Goal: Communication & Community: Answer question/provide support

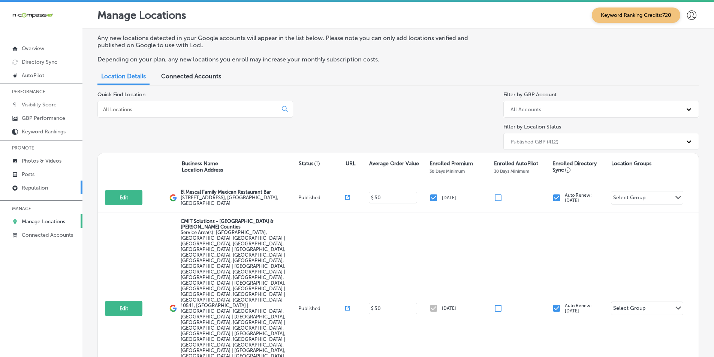
click at [40, 185] on p "Reputation" at bounding box center [35, 188] width 26 height 6
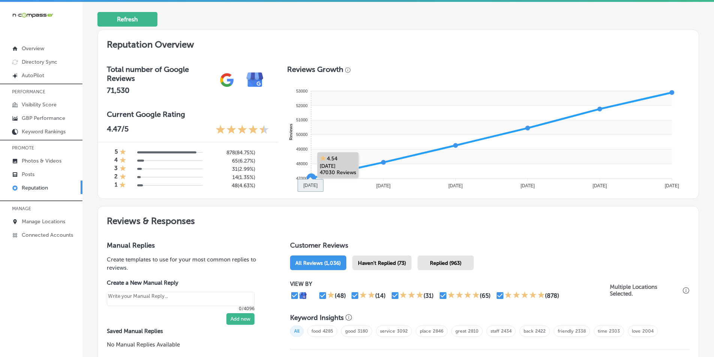
scroll to position [225, 0]
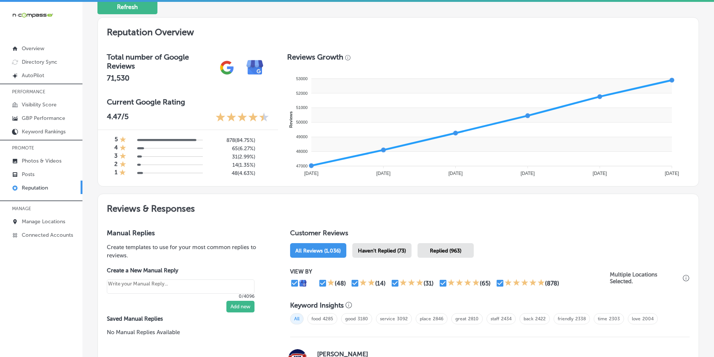
click at [348, 248] on span "Haven't Replied (73)" at bounding box center [382, 251] width 48 height 6
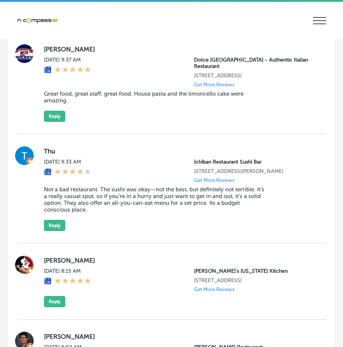
scroll to position [937, 0]
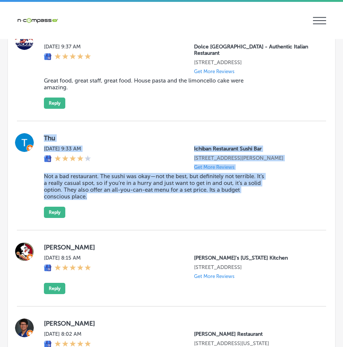
drag, startPoint x: 41, startPoint y: 130, endPoint x: 232, endPoint y: 197, distance: 202.2
click at [232, 197] on div "Thu [DATE] 9:33 AM Ichiban Restaurant Sushi Bar [STREET_ADDRESS][PERSON_NAME] G…" at bounding box center [171, 175] width 309 height 85
copy div "Thu [DATE] 9:33 AM Ichiban Restaurant Sushi Bar [STREET_ADDRESS][PERSON_NAME] G…"
click at [58, 206] on button "Reply" at bounding box center [54, 211] width 21 height 11
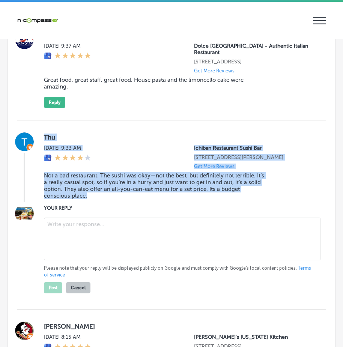
scroll to position [936, 0]
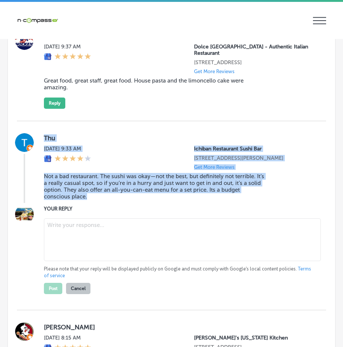
type textarea "x"
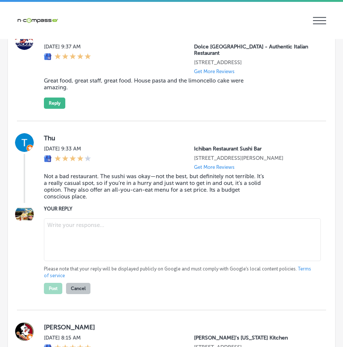
click at [82, 225] on textarea at bounding box center [182, 239] width 277 height 43
paste textarea "Thank you for your feedback! We’re glad you enjoyed your visit to [GEOGRAPHIC_D…"
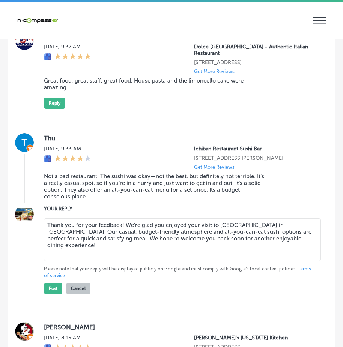
drag, startPoint x: 121, startPoint y: 220, endPoint x: 133, endPoint y: 217, distance: 11.7
click at [122, 220] on textarea "Thank you for your feedback! We’re glad you enjoyed your visit to [GEOGRAPHIC_D…" at bounding box center [182, 239] width 277 height 43
type textarea "Thank you for your feedback Thu,! We’re glad you enjoyed your visit to [GEOGRAP…"
click at [56, 285] on button "Post" at bounding box center [53, 288] width 18 height 11
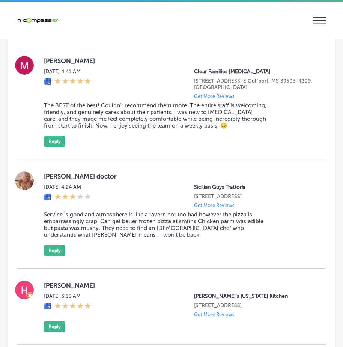
scroll to position [2398, 0]
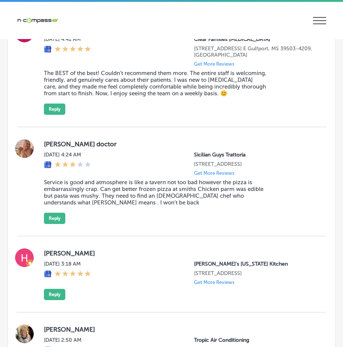
drag, startPoint x: 30, startPoint y: 130, endPoint x: 29, endPoint y: 136, distance: 6.1
click at [113, 141] on label "[PERSON_NAME] doctor" at bounding box center [179, 143] width 270 height 7
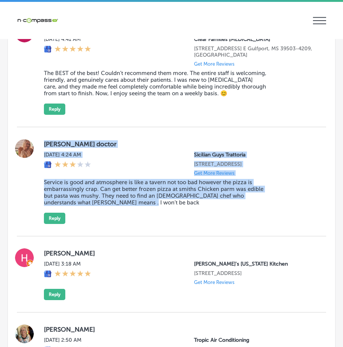
drag, startPoint x: 39, startPoint y: 126, endPoint x: 257, endPoint y: 218, distance: 237.6
click at [257, 218] on div "[PERSON_NAME] doctor [PERSON_NAME][DATE] 4:24 AM Sicilian Guys Trattoria [STREE…" at bounding box center [171, 181] width 309 height 109
copy div "[PERSON_NAME] doctor [PERSON_NAME][DATE] 4:24 AM Sicilian Guys Trattoria [STREE…"
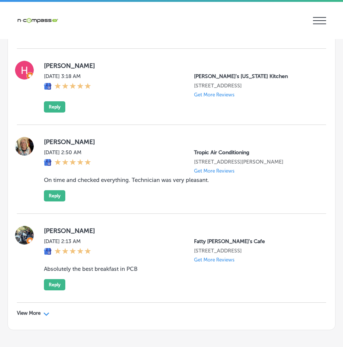
scroll to position [2622, 0]
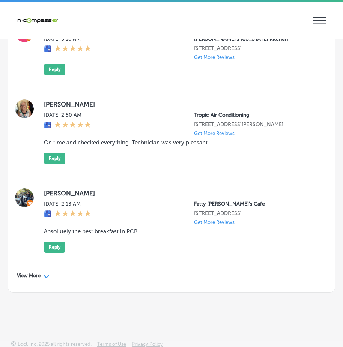
drag, startPoint x: 43, startPoint y: 277, endPoint x: 185, endPoint y: 245, distance: 144.9
click at [43, 277] on div "View More Path Created with Sketch." at bounding box center [33, 275] width 33 height 6
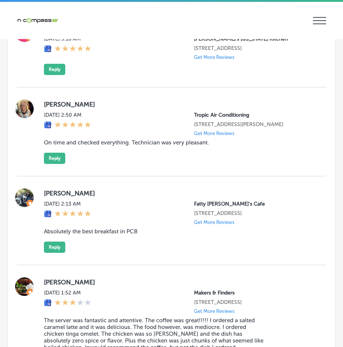
type textarea "x"
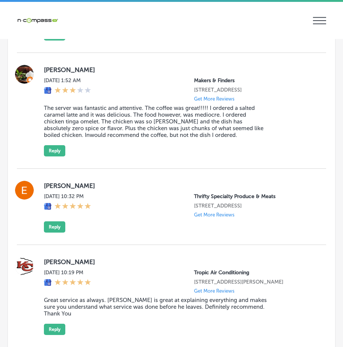
scroll to position [2847, 0]
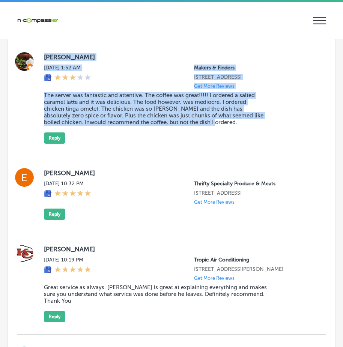
drag, startPoint x: 42, startPoint y: 54, endPoint x: 190, endPoint y: 135, distance: 168.9
click at [190, 135] on div "[PERSON_NAME] [DATE] 1:52 AM Makers & Finders [STREET_ADDRESS] Get More Reviews…" at bounding box center [171, 97] width 309 height 91
copy div "[PERSON_NAME] [DATE] 1:52 AM Makers & Finders [STREET_ADDRESS] Get More Reviews…"
click at [186, 135] on div "[PERSON_NAME] [DATE] 1:52 AM Makers & Finders [STREET_ADDRESS] Get More Reviews…" at bounding box center [179, 97] width 270 height 91
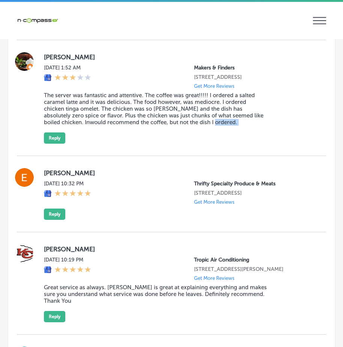
click at [186, 135] on div "[PERSON_NAME] [DATE] 1:52 AM Makers & Finders [STREET_ADDRESS] Get More Reviews…" at bounding box center [179, 97] width 270 height 91
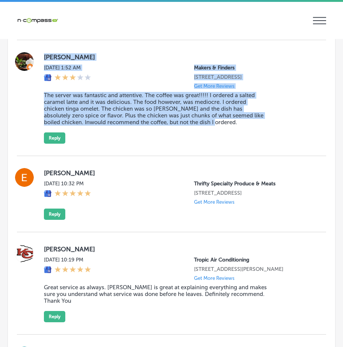
drag, startPoint x: 71, startPoint y: 71, endPoint x: 229, endPoint y: 136, distance: 170.8
click at [230, 134] on div "[PERSON_NAME] [DATE] 1:52 AM Makers & Finders [STREET_ADDRESS] Get More Reviews…" at bounding box center [171, 97] width 309 height 91
copy div "[PERSON_NAME] [DATE] 1:52 AM Makers & Finders [STREET_ADDRESS] Get More Reviews…"
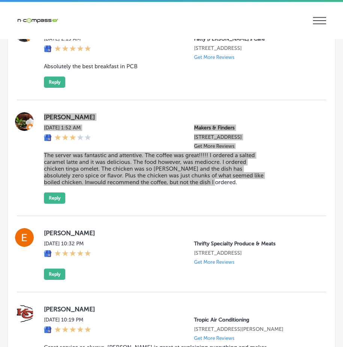
scroll to position [2773, 0]
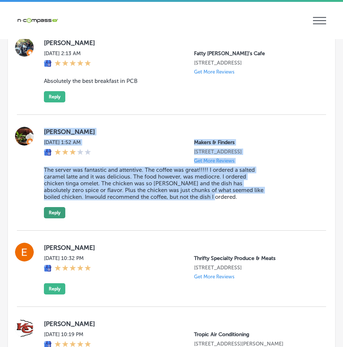
click at [57, 217] on button "Reply" at bounding box center [54, 212] width 21 height 11
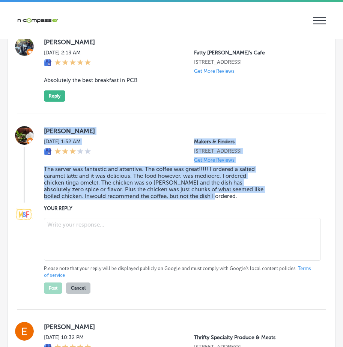
scroll to position [2772, 0]
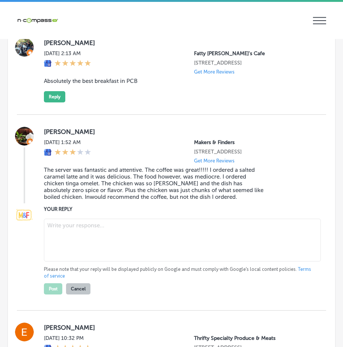
click at [64, 232] on textarea at bounding box center [182, 239] width 277 height 43
paste textarea "Hi [PERSON_NAME], thank you for sharing your feedback with us. We're so glad to…"
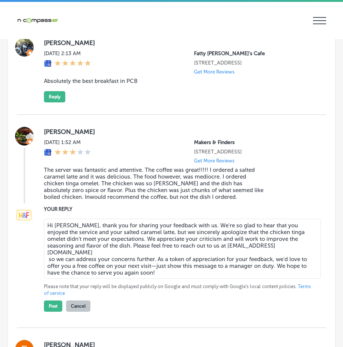
drag, startPoint x: 239, startPoint y: 254, endPoint x: 172, endPoint y: 256, distance: 67.1
click at [182, 256] on textarea "Hi [PERSON_NAME], thank you for sharing your feedback with us. We're so glad to…" at bounding box center [182, 248] width 277 height 60
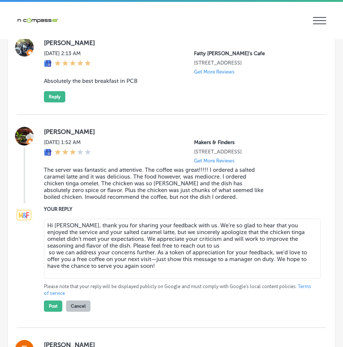
click at [48, 262] on textarea "Hi [PERSON_NAME], thank you for sharing your feedback with us. We're so glad to…" at bounding box center [182, 248] width 277 height 60
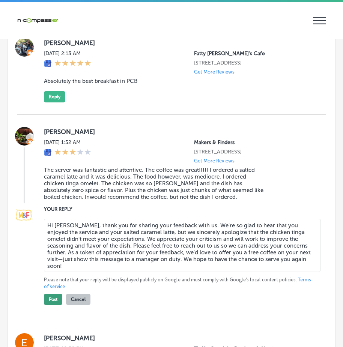
type textarea "Hi [PERSON_NAME], thank you for sharing your feedback with us. We're so glad to…"
click at [49, 305] on button "Post" at bounding box center [53, 298] width 18 height 11
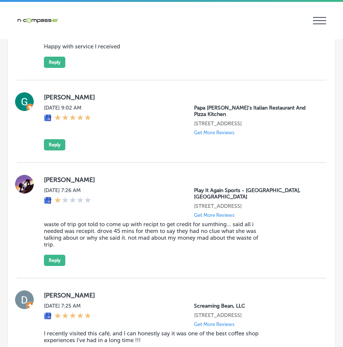
scroll to position [3259, 0]
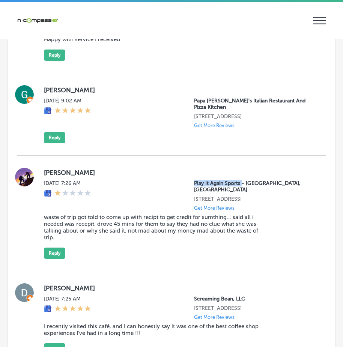
drag, startPoint x: 188, startPoint y: 194, endPoint x: 236, endPoint y: 200, distance: 47.9
click at [236, 193] on p "Play It Again Sports - [GEOGRAPHIC_DATA], [GEOGRAPHIC_DATA]" at bounding box center [254, 186] width 120 height 13
copy p "Play It Again Sports"
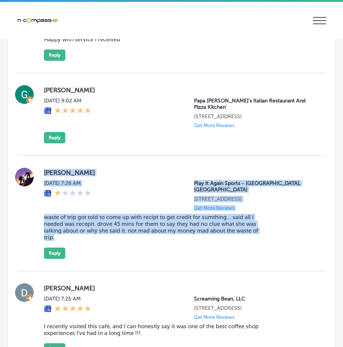
drag, startPoint x: 40, startPoint y: 183, endPoint x: 298, endPoint y: 271, distance: 272.0
click at [298, 271] on div "[PERSON_NAME][DATE] 7:26 AM Play It Again Sports - [GEOGRAPHIC_DATA], IL [STREE…" at bounding box center [171, 213] width 309 height 115
copy div "[PERSON_NAME][DATE] 7:26 AM Play It Again Sports - [GEOGRAPHIC_DATA], IL [STREE…"
click at [122, 192] on div "[PERSON_NAME][DATE] 7:26 AM Play It Again Sports - [GEOGRAPHIC_DATA], IL [STREE…" at bounding box center [179, 213] width 270 height 91
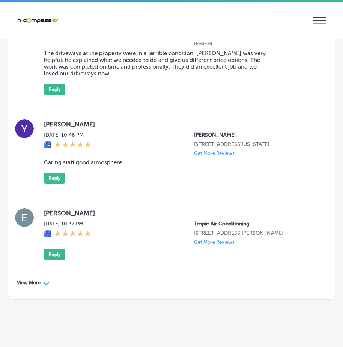
scroll to position [4711, 0]
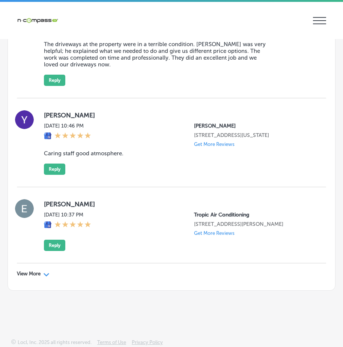
click at [34, 271] on p "View More" at bounding box center [29, 274] width 24 height 6
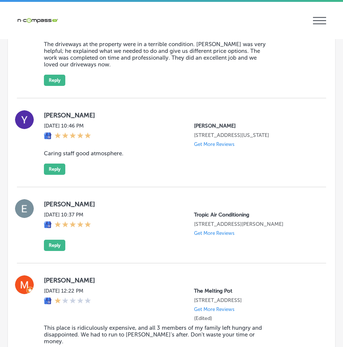
type textarea "x"
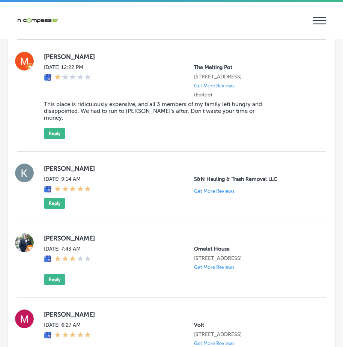
scroll to position [4973, 0]
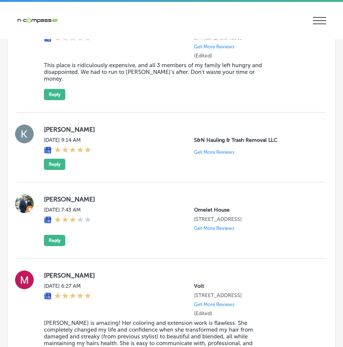
click at [204, 151] on p "Get More Reviews" at bounding box center [214, 152] width 40 height 6
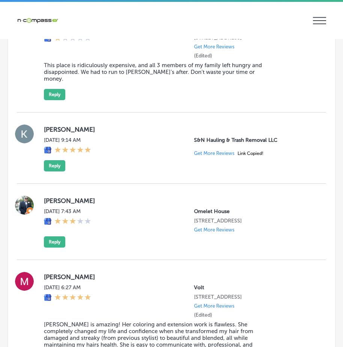
click at [197, 160] on div "[PERSON_NAME] [DATE] 9:14 AM S&N Hauling & Trash Removal LLC Get More Reviews L…" at bounding box center [179, 147] width 270 height 47
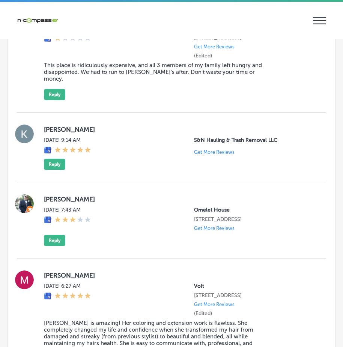
click at [197, 152] on p "Get More Reviews" at bounding box center [214, 152] width 40 height 6
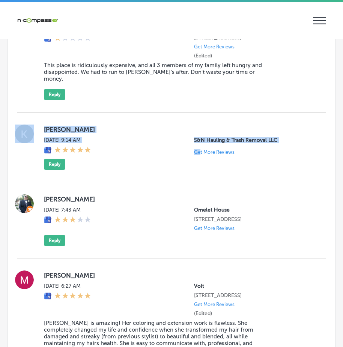
drag, startPoint x: 35, startPoint y: 119, endPoint x: 194, endPoint y: 170, distance: 167.0
click at [194, 170] on div "[PERSON_NAME] [DATE] 9:14 AM S&N Hauling & Trash Removal LLC Get More Reviews R…" at bounding box center [171, 147] width 309 height 70
copy div "[PERSON_NAME] [DATE] 9:14 AM S&N Hauling & Trash Removal LLC Ge"
click at [136, 156] on div "[PERSON_NAME] [DATE] 9:14 AM S&N Hauling & Trash Removal LLC Get More Reviews R…" at bounding box center [179, 146] width 270 height 45
drag, startPoint x: 35, startPoint y: 123, endPoint x: 256, endPoint y: 155, distance: 223.3
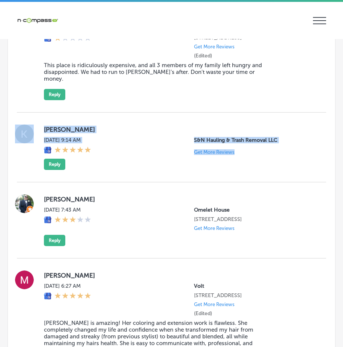
click at [256, 155] on div "[PERSON_NAME] [DATE] 9:14 AM S&N Hauling & Trash Removal LLC Get More Reviews R…" at bounding box center [171, 147] width 309 height 70
copy div "[PERSON_NAME] [DATE] 9:14 AM S&N Hauling & Trash Removal LLC Get More Reviews"
click at [55, 162] on button "Reply" at bounding box center [54, 164] width 21 height 11
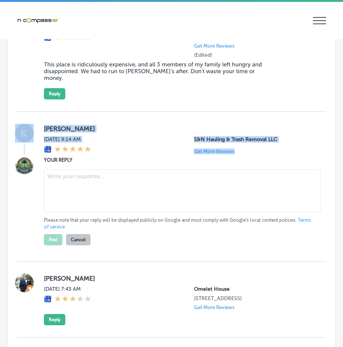
scroll to position [4972, 0]
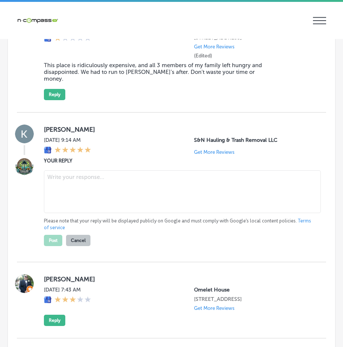
click at [69, 180] on textarea at bounding box center [182, 191] width 277 height 43
paste textarea "Thank you for your review, [PERSON_NAME]! We truly appreciate your feedback and…"
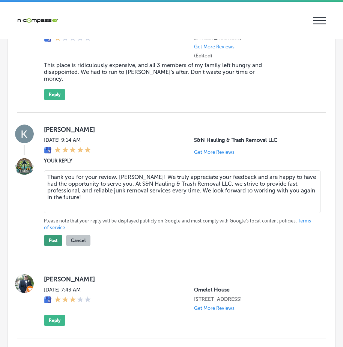
type textarea "Thank you for your review, [PERSON_NAME]! We truly appreciate your feedback and…"
click at [53, 239] on button "Post" at bounding box center [53, 240] width 18 height 11
type textarea "x"
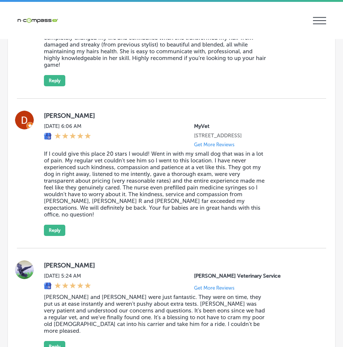
scroll to position [5197, 0]
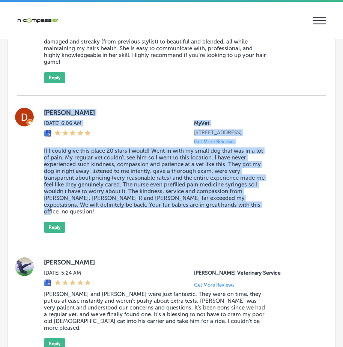
drag, startPoint x: 40, startPoint y: 106, endPoint x: 220, endPoint y: 215, distance: 210.5
click at [220, 215] on div "[PERSON_NAME] [DATE] 6:06 AM MyVet [STREET_ADDRESS] Get More Reviews If I could…" at bounding box center [171, 171] width 309 height 150
copy div "[PERSON_NAME] [DATE] 6:06 AM MyVet [STREET_ADDRESS] Get More Reviews If I could…"
click at [57, 224] on button "Reply" at bounding box center [54, 226] width 21 height 11
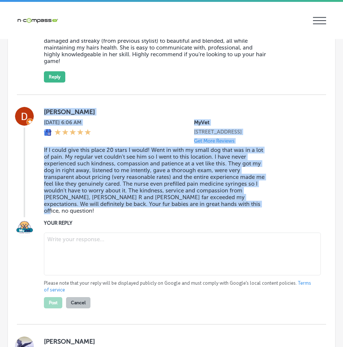
scroll to position [5196, 0]
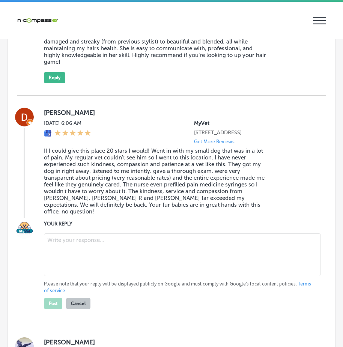
click at [83, 241] on textarea at bounding box center [182, 254] width 277 height 43
paste textarea "Thank you, [PERSON_NAME], for the amazing review! We are beyond grateful for yo…"
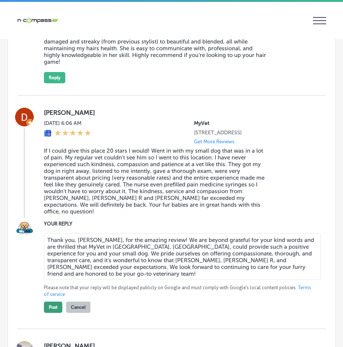
type textarea "Thank you, [PERSON_NAME], for the amazing review! We are beyond grateful for yo…"
drag, startPoint x: 51, startPoint y: 304, endPoint x: 84, endPoint y: 293, distance: 34.8
click at [51, 304] on button "Post" at bounding box center [53, 306] width 18 height 11
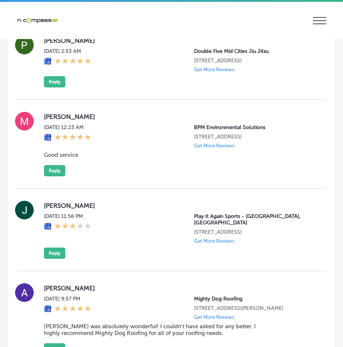
scroll to position [5684, 0]
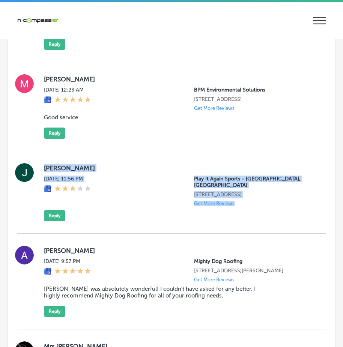
drag, startPoint x: 42, startPoint y: 148, endPoint x: 257, endPoint y: 210, distance: 224.3
click at [257, 210] on div "[PERSON_NAME][DATE] 11:56 PM Play It Again Sports - [GEOGRAPHIC_DATA], IL [STRE…" at bounding box center [171, 192] width 309 height 82
copy div "[PERSON_NAME][DATE] 11:56 PM Play It Again Sports - [GEOGRAPHIC_DATA], IL [STRE…"
click at [140, 151] on div "[PERSON_NAME][DATE] 11:56 PM Play It Again Sports - [GEOGRAPHIC_DATA], IL [STRE…" at bounding box center [171, 192] width 309 height 82
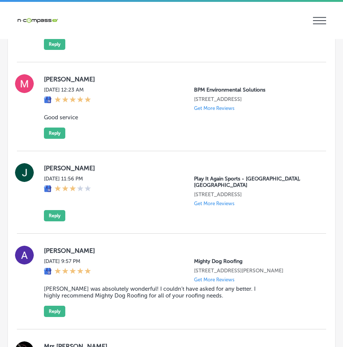
drag, startPoint x: 262, startPoint y: 99, endPoint x: 258, endPoint y: 102, distance: 4.3
click at [261, 100] on div "[PERSON_NAME] [DATE] 12:23 AM BPM Environmental Solutions [STREET_ADDRESS] Get …" at bounding box center [179, 106] width 270 height 64
click at [208, 200] on p "Get More Reviews" at bounding box center [214, 203] width 40 height 6
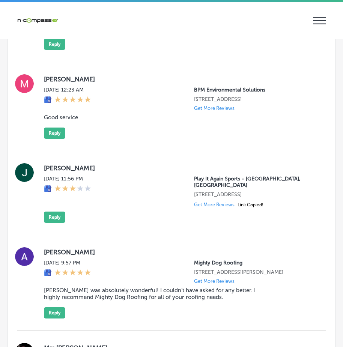
click at [206, 151] on div "[PERSON_NAME][DATE] 11:56 PM Play It Again Sports - [GEOGRAPHIC_DATA], IL [STRE…" at bounding box center [171, 193] width 309 height 84
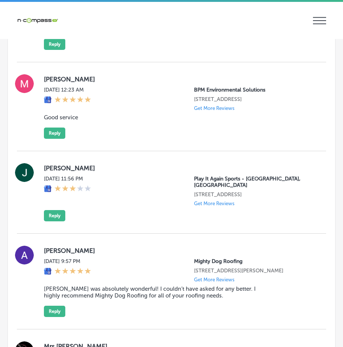
click at [211, 200] on p "Get More Reviews" at bounding box center [214, 203] width 40 height 6
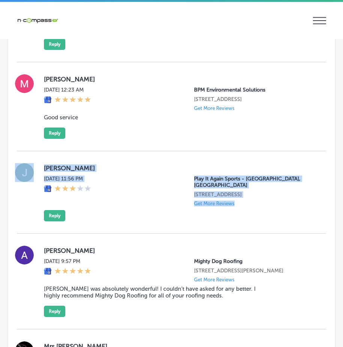
drag, startPoint x: 10, startPoint y: 139, endPoint x: 273, endPoint y: 211, distance: 272.7
click at [271, 210] on div "[PERSON_NAME][DATE] 11:56 PM Play It Again Sports - [GEOGRAPHIC_DATA], IL [STRE…" at bounding box center [171, 192] width 309 height 82
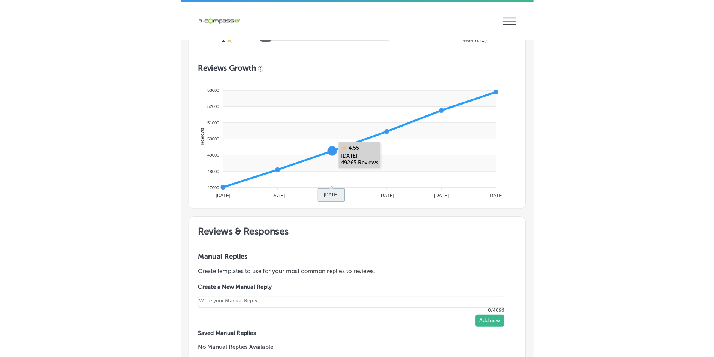
scroll to position [420, 0]
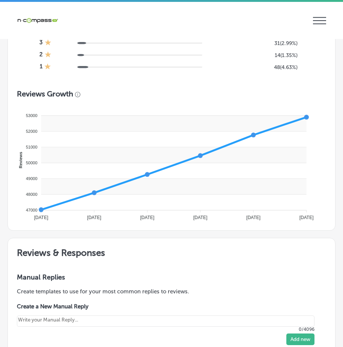
type textarea "x"
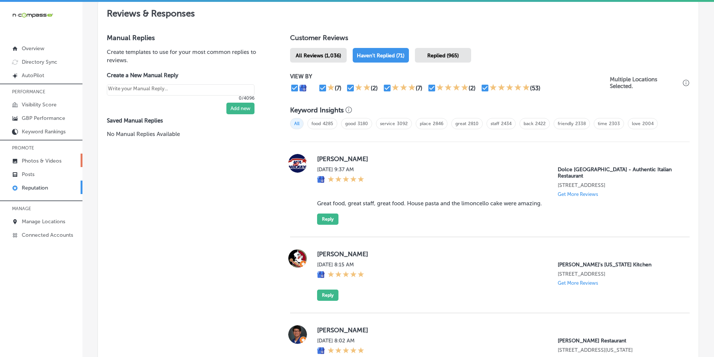
click at [35, 159] on p "Photos & Videos" at bounding box center [42, 161] width 40 height 6
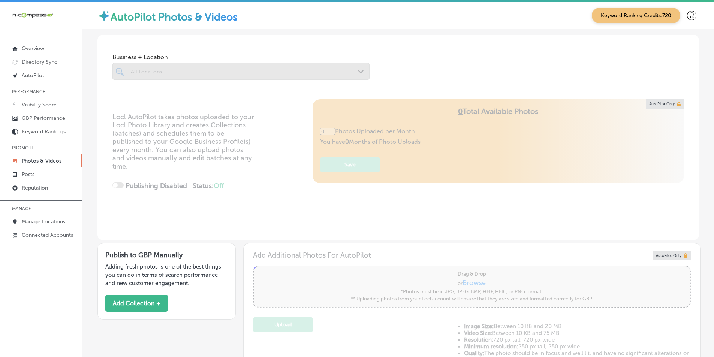
click at [304, 72] on div at bounding box center [240, 71] width 257 height 17
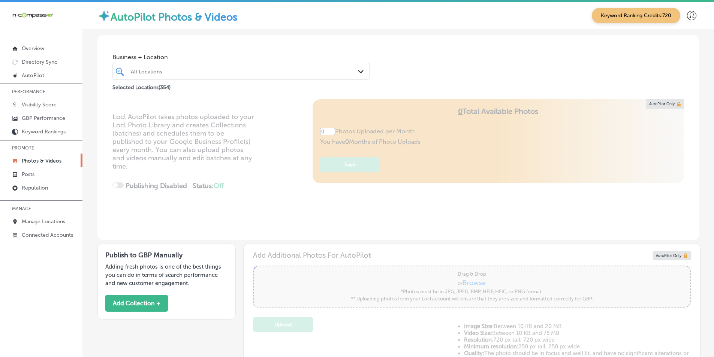
type input "5"
click at [348, 71] on div "All Locations Path Created with Sketch." at bounding box center [241, 72] width 256 height 12
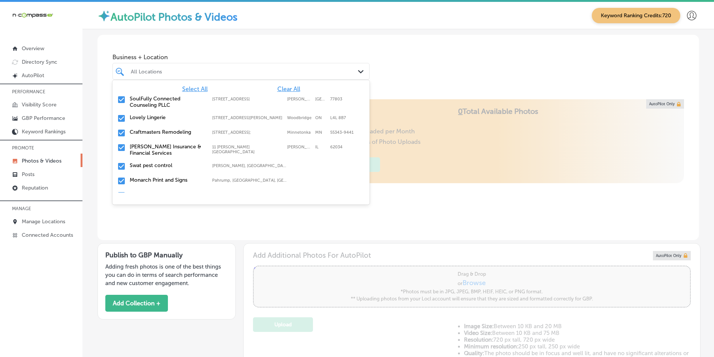
click at [282, 87] on span "Clear All" at bounding box center [288, 88] width 23 height 7
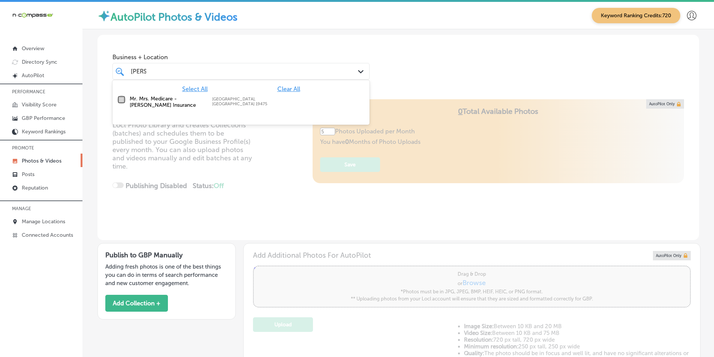
click at [121, 97] on input "checkbox" at bounding box center [121, 99] width 9 height 9
type input "[PERSON_NAME]"
click at [263, 142] on div "Locl AutoPilot takes photos uploaded to your Locl Photo Library and creates Col…" at bounding box center [397, 169] width 601 height 141
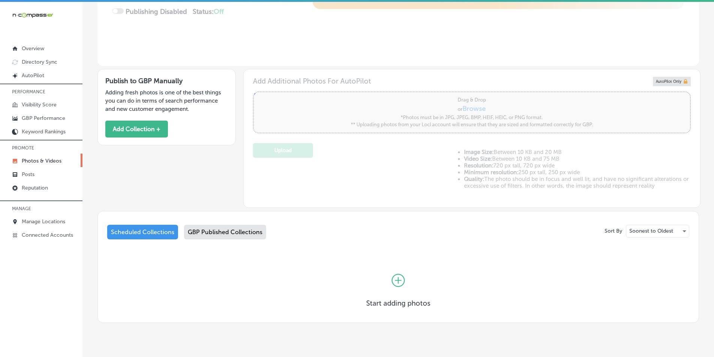
scroll to position [187, 0]
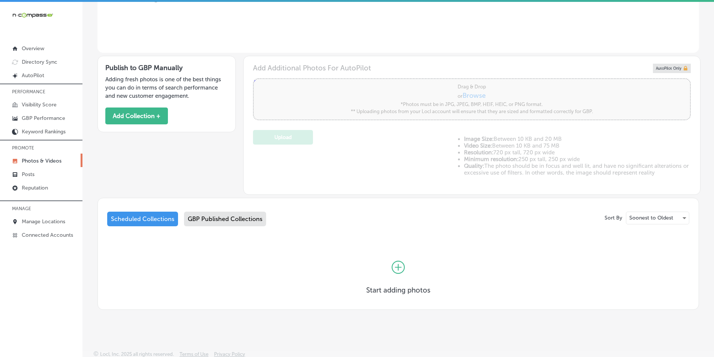
click at [217, 218] on div "GBP Published Collections" at bounding box center [225, 219] width 82 height 15
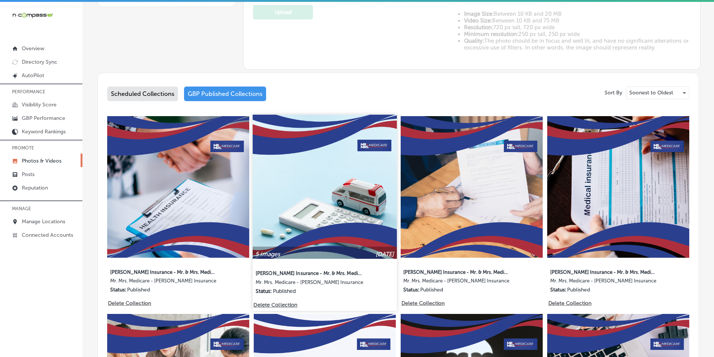
scroll to position [337, 0]
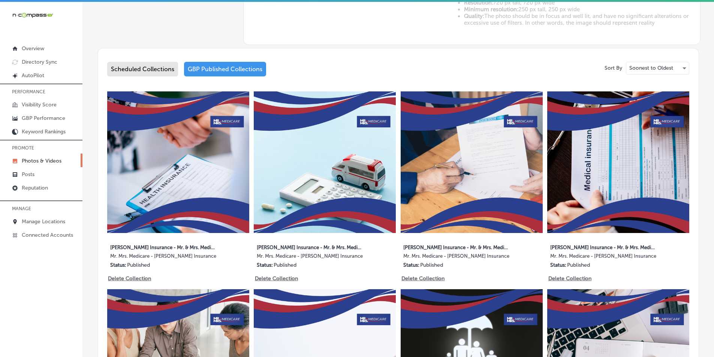
click at [209, 199] on img at bounding box center [178, 162] width 142 height 142
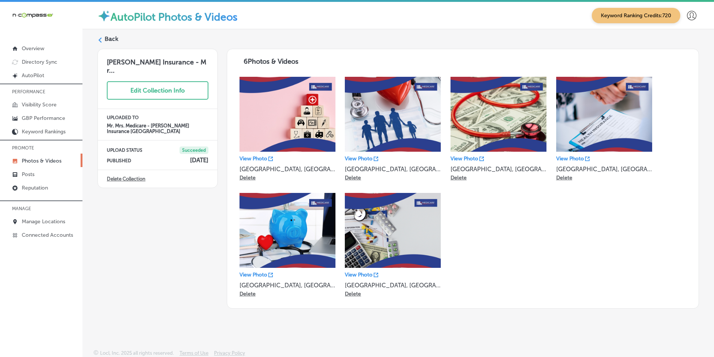
click at [348, 121] on img at bounding box center [393, 114] width 96 height 75
click at [102, 38] on icon at bounding box center [99, 39] width 5 height 5
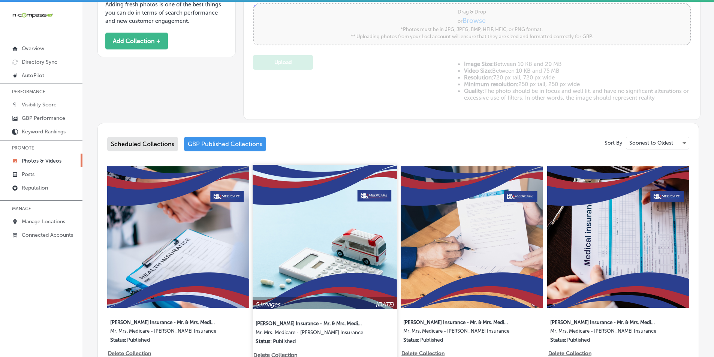
type input "5"
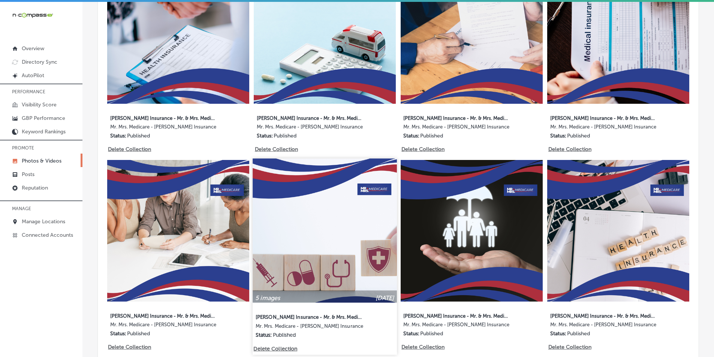
scroll to position [487, 0]
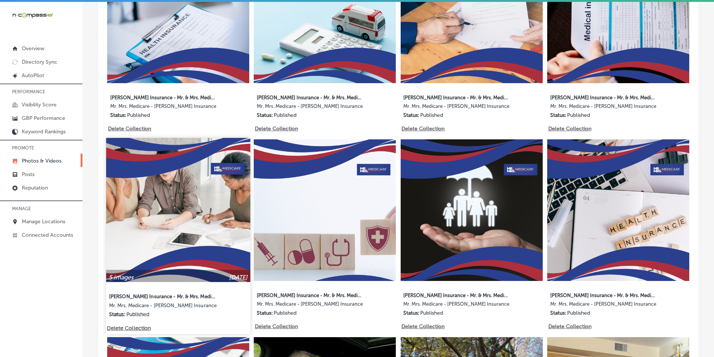
click at [197, 227] on img at bounding box center [178, 210] width 144 height 144
